Goal: Task Accomplishment & Management: Complete application form

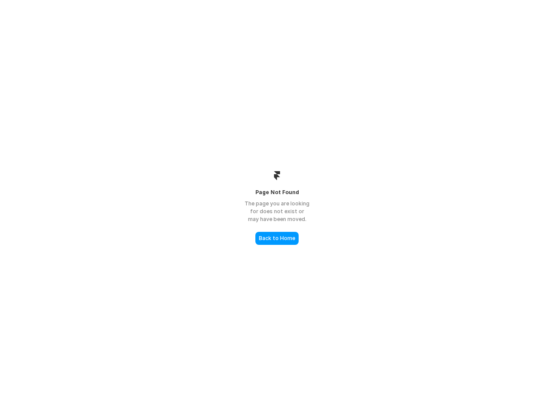
click at [277, 208] on div "The page you are looking for does not exist or may have been moved." at bounding box center [277, 211] width 87 height 23
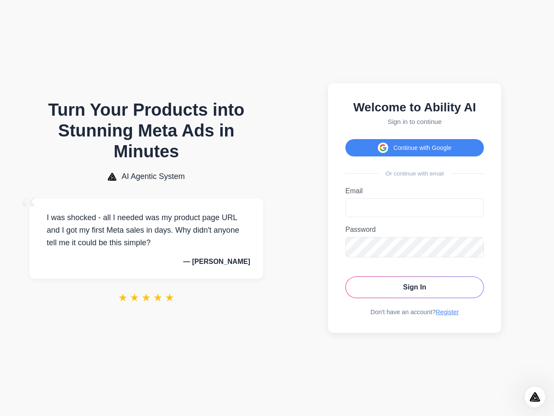
click at [415, 145] on button "Continue with Google" at bounding box center [415, 147] width 139 height 17
click at [535, 397] on icon "Open Intercom Messenger" at bounding box center [535, 397] width 14 height 14
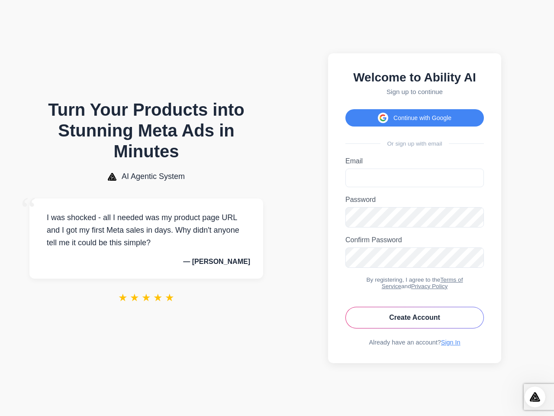
click at [415, 113] on button "Continue with Google" at bounding box center [415, 117] width 139 height 17
click at [535, 397] on icon "Open Intercom Messenger" at bounding box center [535, 397] width 14 height 14
